Goal: Task Accomplishment & Management: Complete application form

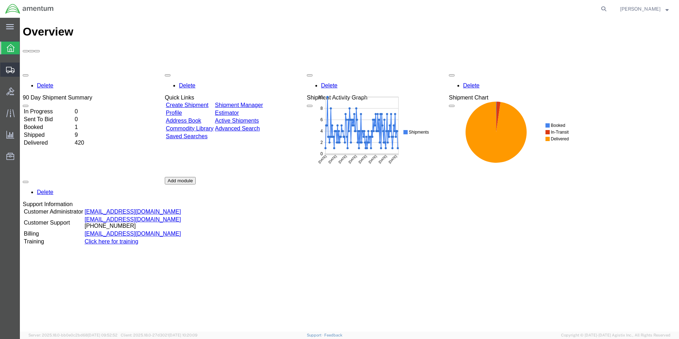
click at [0, 0] on span "Create Shipment" at bounding box center [0, 0] width 0 height 0
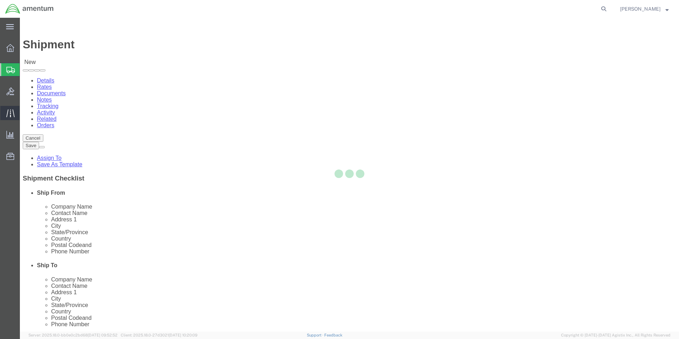
select select
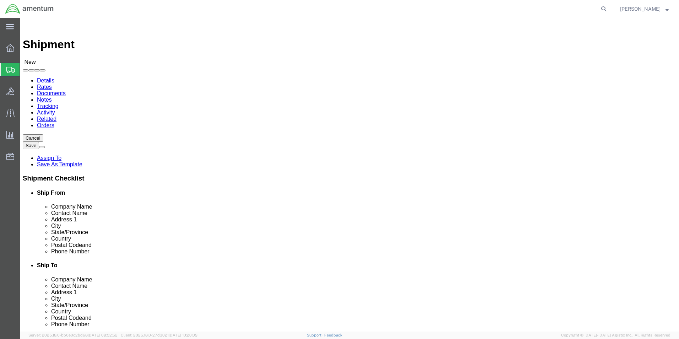
click div "Location My Profile Location [PHONE_NUMBER] [PHONE_NUMBER] [PHONE_NUMBER] [PHON…"
click input "text"
type input "cbp"
select select "49929"
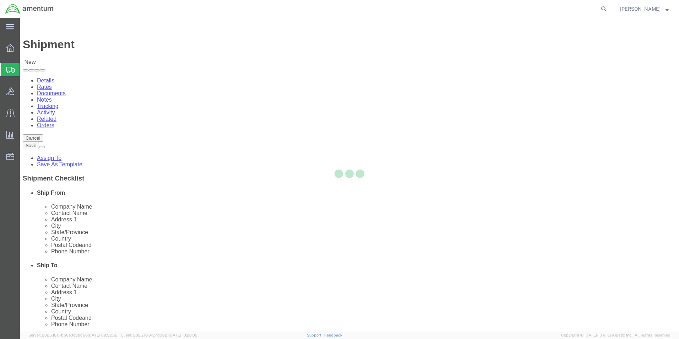
select select "[GEOGRAPHIC_DATA]"
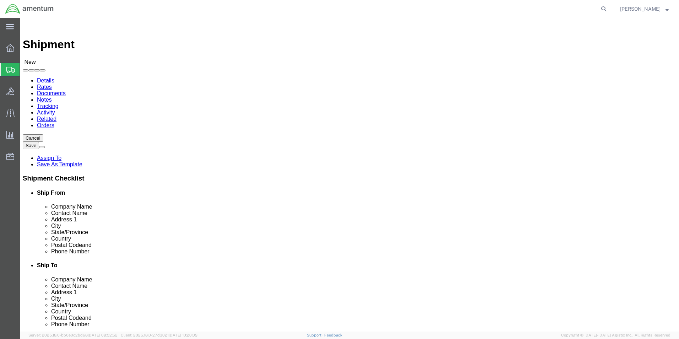
click input "text"
type input "Voyageur Aviation Corp"
click input "text"
click input "RMA#0890202"
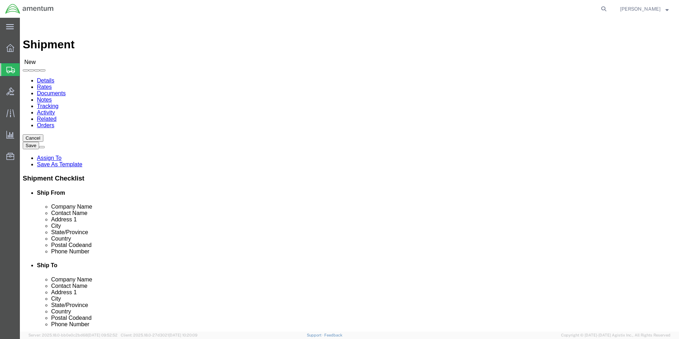
drag, startPoint x: 410, startPoint y: 132, endPoint x: 354, endPoint y: 137, distance: 56.0
click input "Voyageur Aviation Corp"
click input "RMA#0890202"
paste input "Voyageur Aviation Corp"
click input "Voyageur Aviation Corp RMA#0890202"
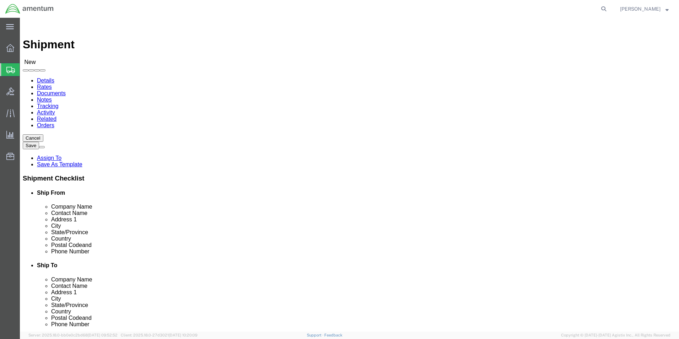
type input "Voyageur Aviation Corp RMA#08902025CVS"
click input "text"
type input "[STREET_ADDRESS]"
select select "ON"
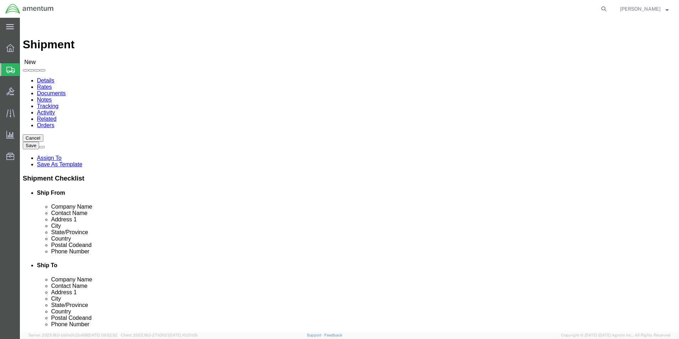
click input "text"
type input "[GEOGRAPHIC_DATA]"
click input "Postal Code"
type input "P1B8G2"
click input "text"
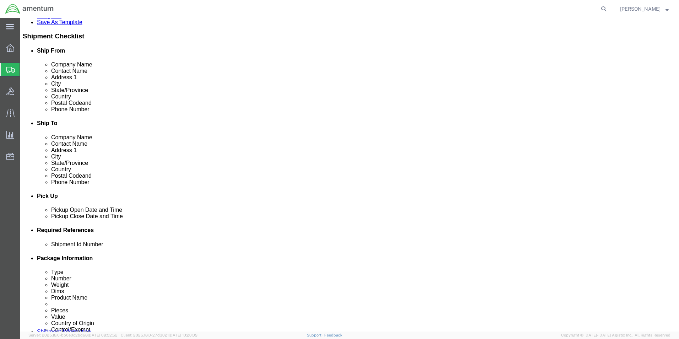
scroll to position [178, 0]
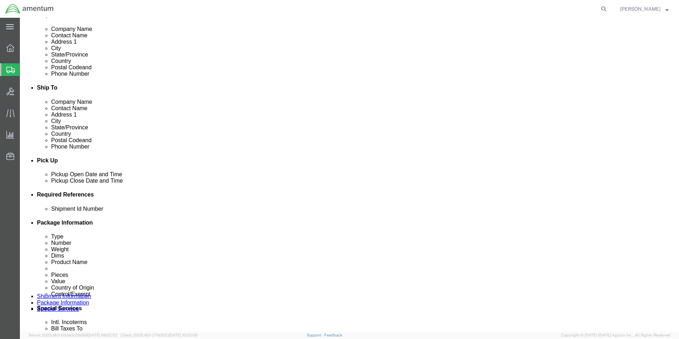
type input "8176493059"
click div "[DATE] 10:00 AM"
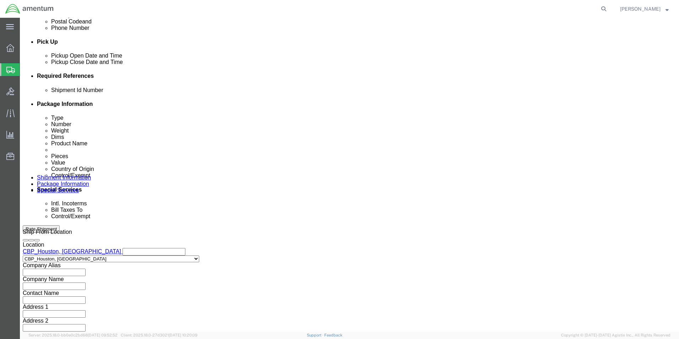
click input "10:00 AM"
type input "1"
click button "Apply"
click div "[DATE] 1:00 PM"
type input "2:00 PM"
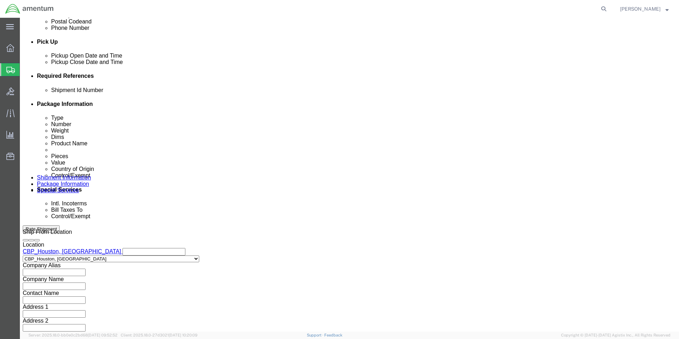
click button "Apply"
click button "Add reference"
click input "text"
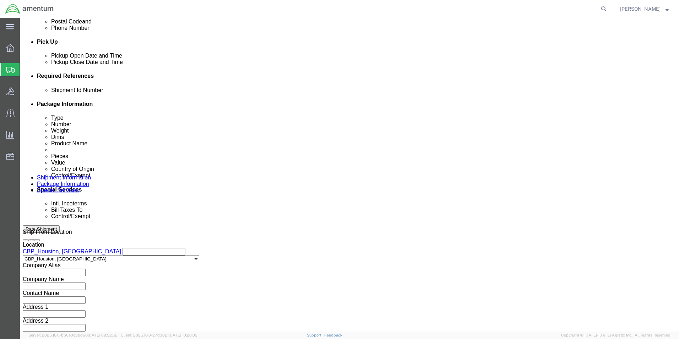
type input "9/9//2025"
click select "Select Account Type Activity ID Airline Appointment Number ASN Batch Request # …"
select select "CUSTREF"
click select "Select Account Type Activity ID Airline Appointment Number ASN Batch Request # …"
click input "text"
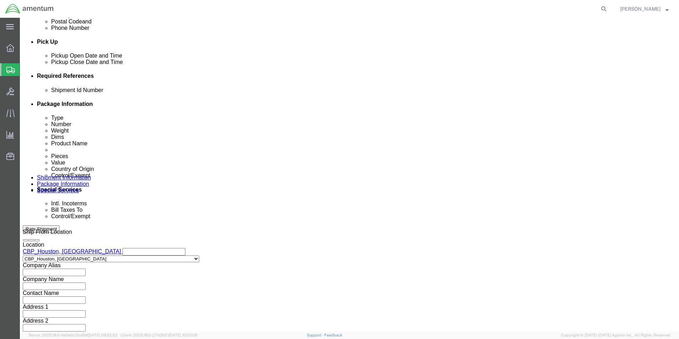
click input "text"
paste input "RMA #: 08092025CVS."
type input "RMA #: 08092025CVS."
click select "Select Account Type Activity ID Airline Appointment Number ASN Batch Request # …"
select select "PROJNUM"
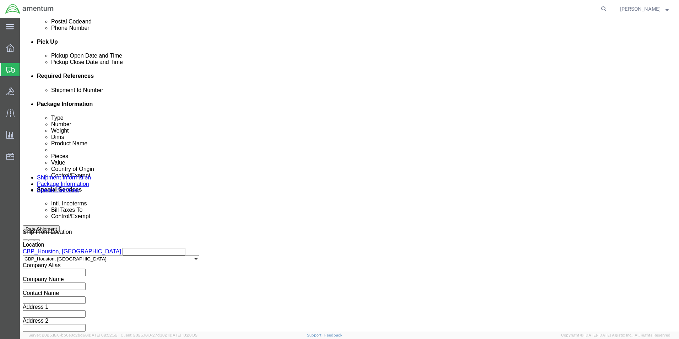
click select "Select Account Type Activity ID Airline Appointment Number ASN Batch Request # …"
click input "text"
type input "6118.03.03.2219.000.EHO.0000"
click select "Select Account Type Activity ID Airline Appointment Number ASN Batch Request # …"
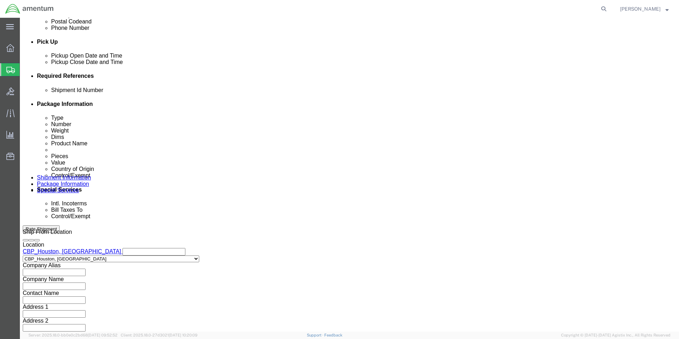
scroll to position [0, 0]
select select "DEPT"
click select "Select Account Type Activity ID Airline Appointment Number ASN Batch Request # …"
click input "text"
type input "CBP"
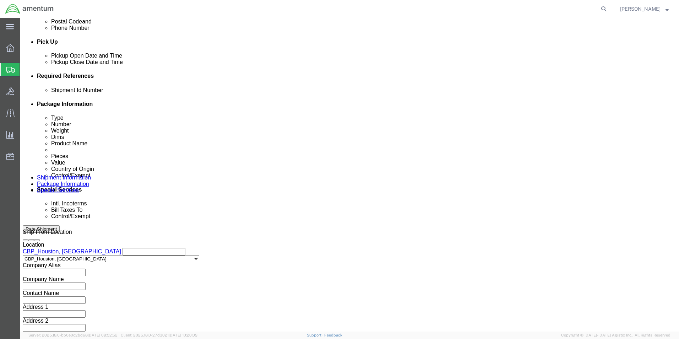
click button "Continue"
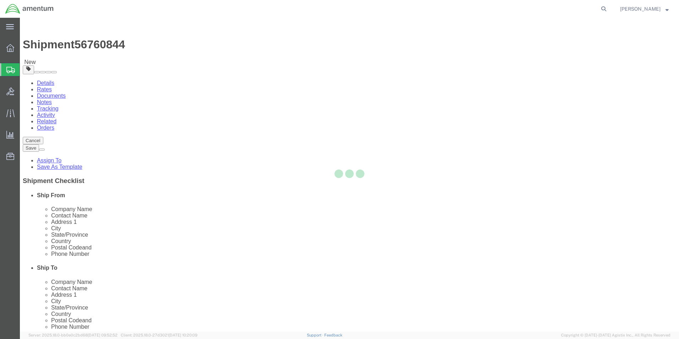
select select "CBOX"
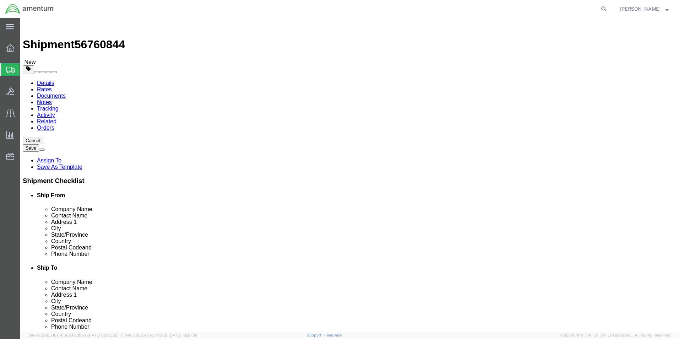
click input "text"
type input "13"
click input "text"
type input "13"
click input "text"
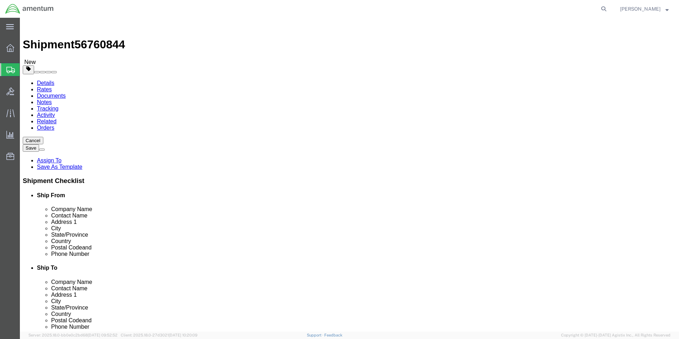
type input "24"
click input "0.00"
type input "0"
type input "14"
click link "Add Content"
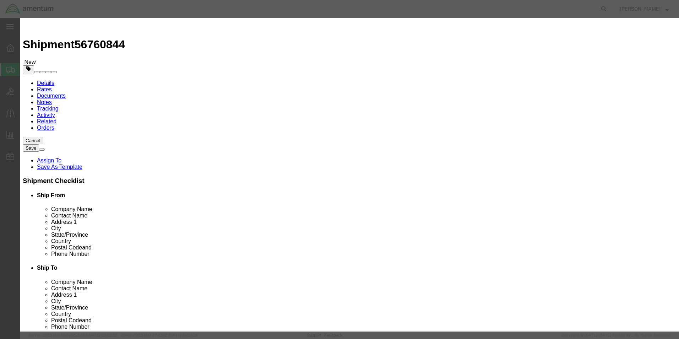
click input "text"
type input "SWSP COMPUTER"
click input "0"
type input "1"
click input "text"
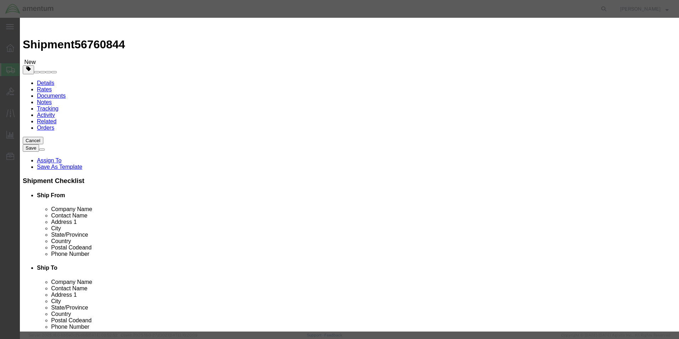
type input "2000.00"
click label
click input "checkbox"
click label
click input "checkbox"
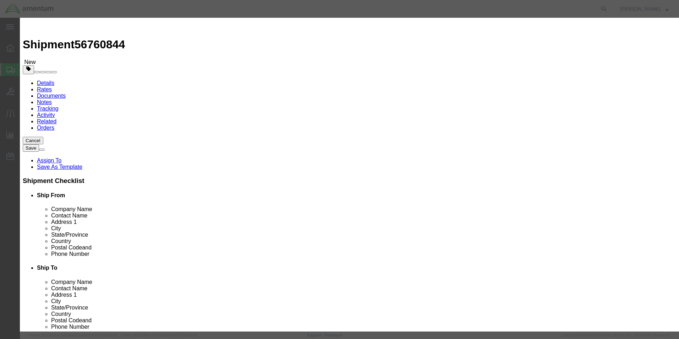
checkbox input "false"
click input "SWSP COMPUTER"
type input "S"
type input "AC PARTS"
select select "US"
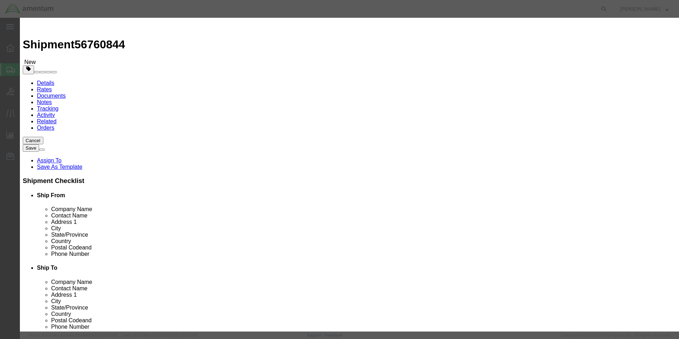
scroll to position [107, 0]
click div "Product Name AC PARTS SWSP Pieces 1 Select Bag Barrels 100Board Feet Bottle Box…"
click div "Commodity library Product Name AC PARTS SWSP Pieces 1 Select Bag Barrels 100Boa…"
click input "AC PARTS"
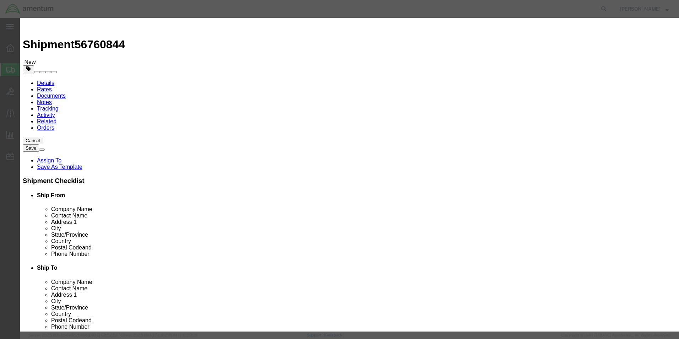
click input "AC PARTS"
click input "1"
click input "AC PARTS"
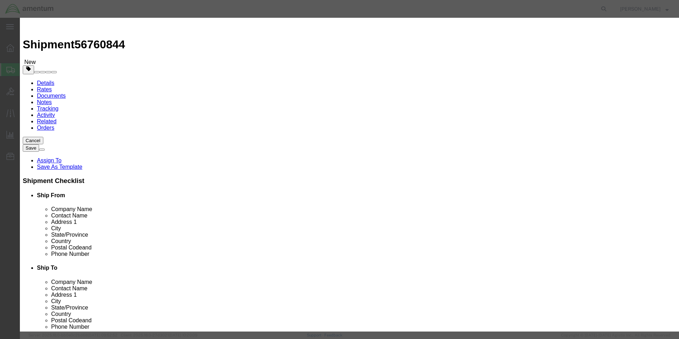
click input "AC PARTS"
click input "2000.00"
click input "1"
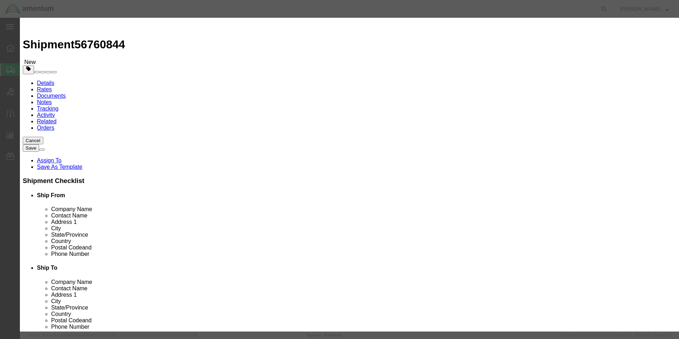
click input "text"
click button "Close"
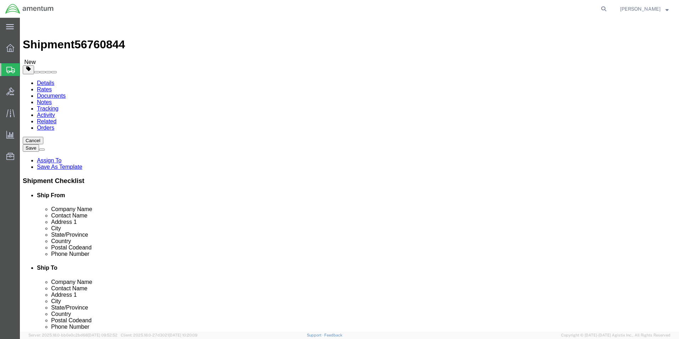
click link "Add Content"
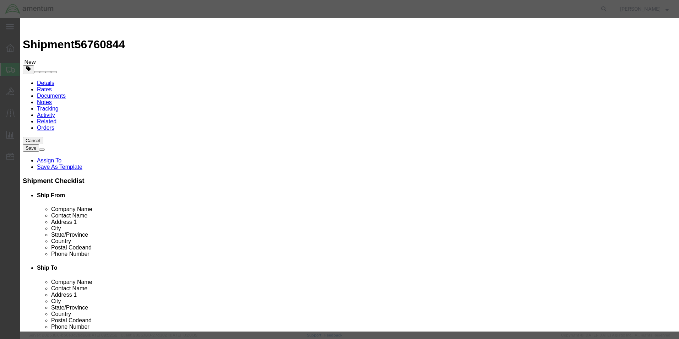
click input "text"
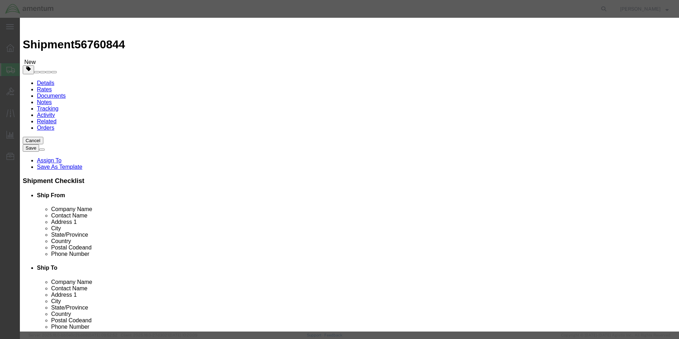
type input "GB"
type input "A"
type input "GBH"
type input "AS"
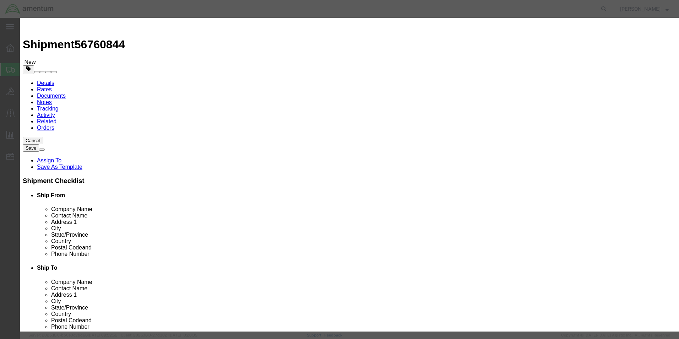
click input "text"
